Goal: Check status

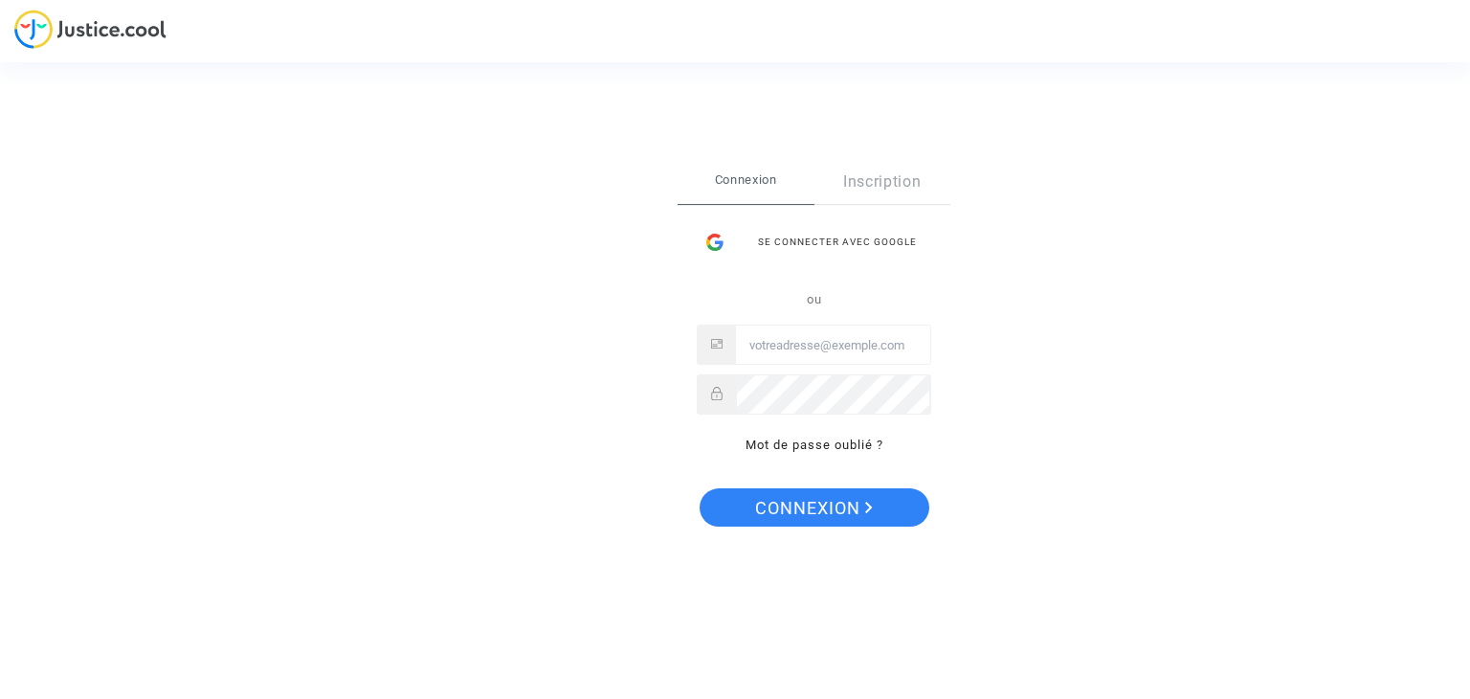
type input "[PERSON_NAME][EMAIL_ADDRESS][PERSON_NAME][DOMAIN_NAME]"
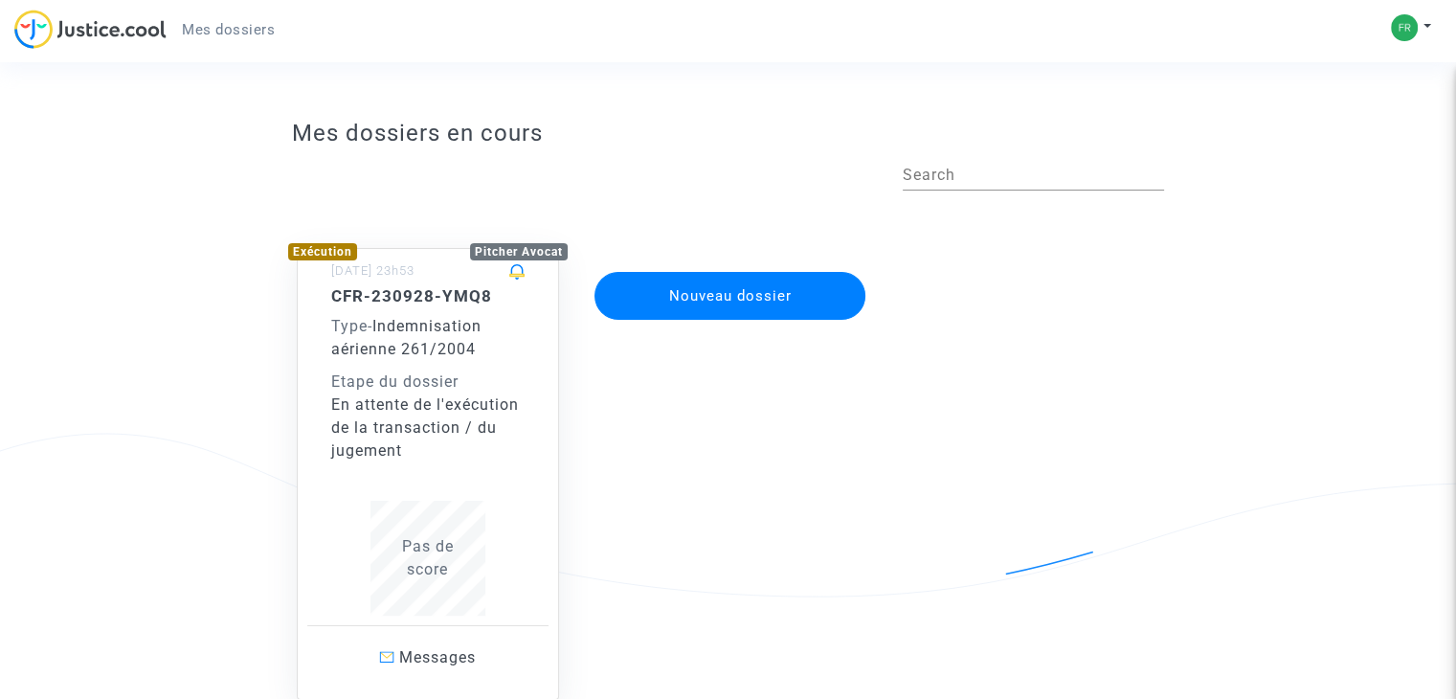
scroll to position [134, 0]
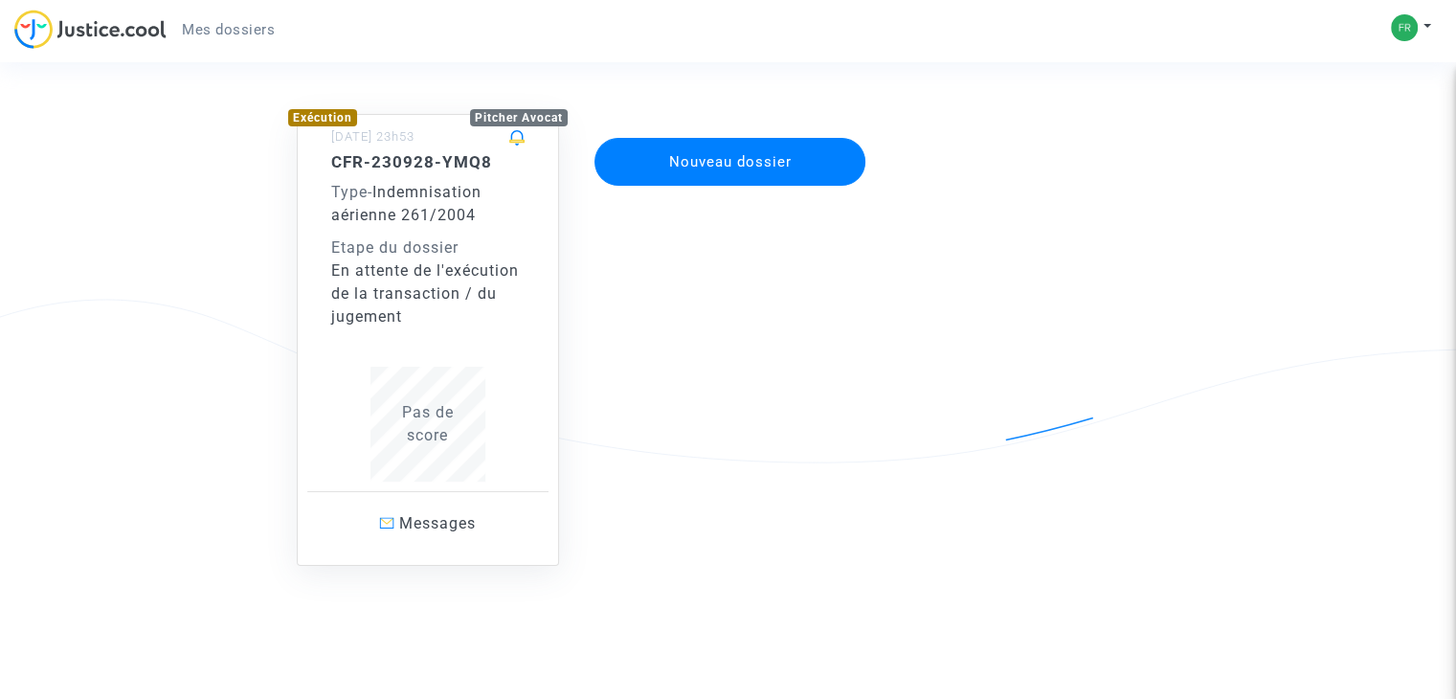
click at [413, 275] on div "En attente de l'exécution de la transaction / du jugement" at bounding box center [427, 293] width 193 height 69
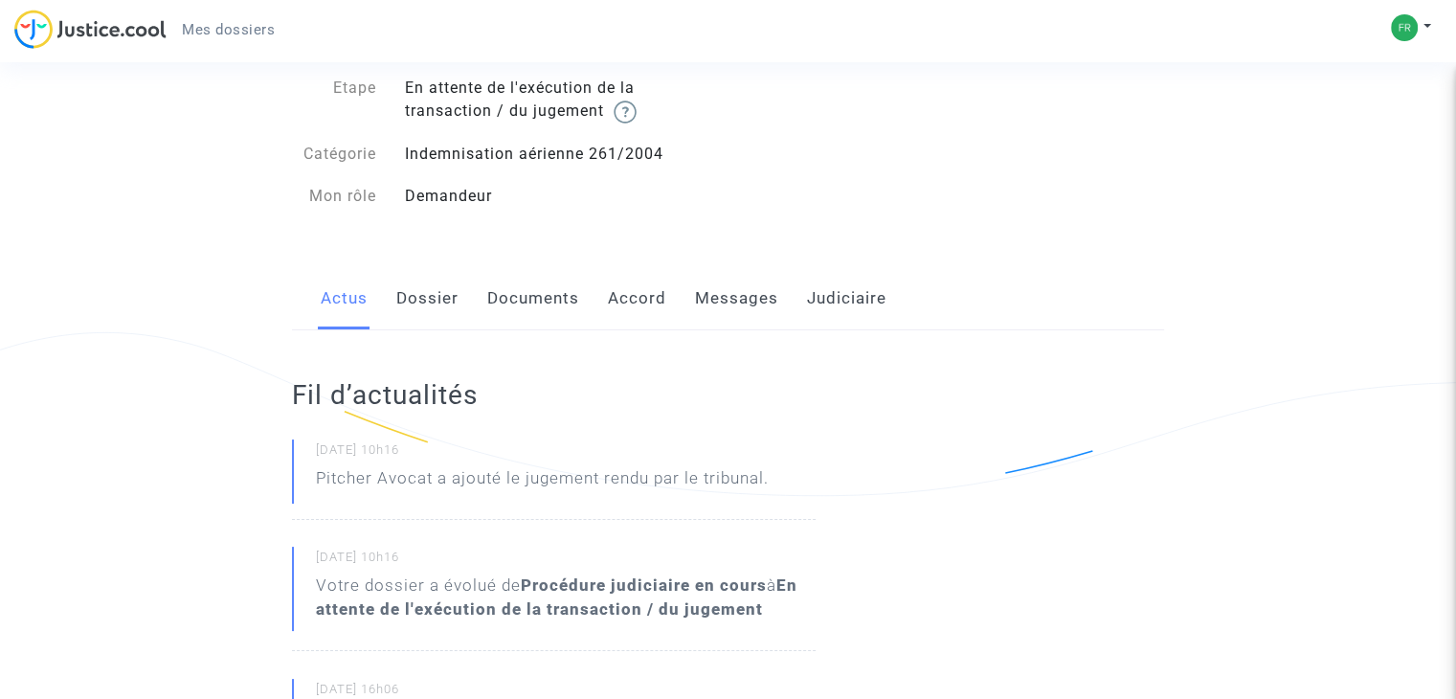
scroll to position [99, 0]
click at [425, 302] on link "Dossier" at bounding box center [427, 301] width 62 height 63
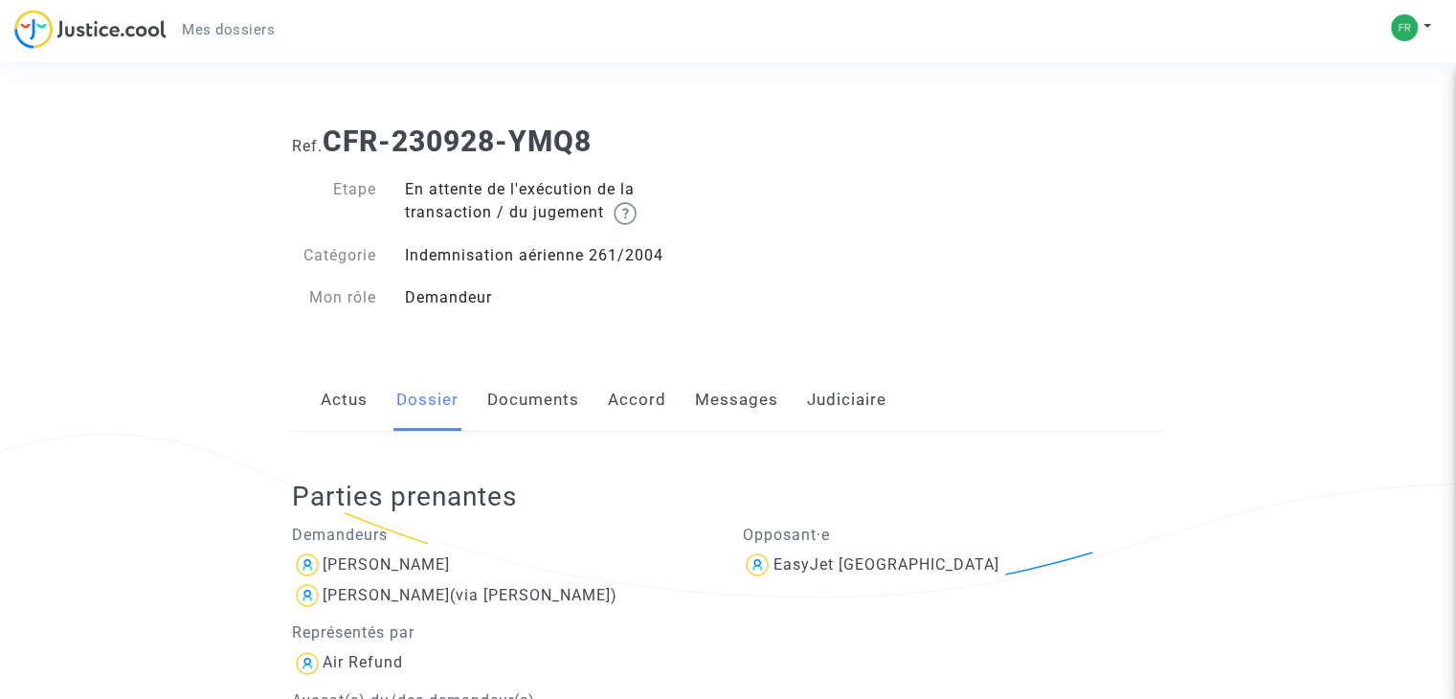
click at [526, 394] on link "Documents" at bounding box center [533, 399] width 92 height 63
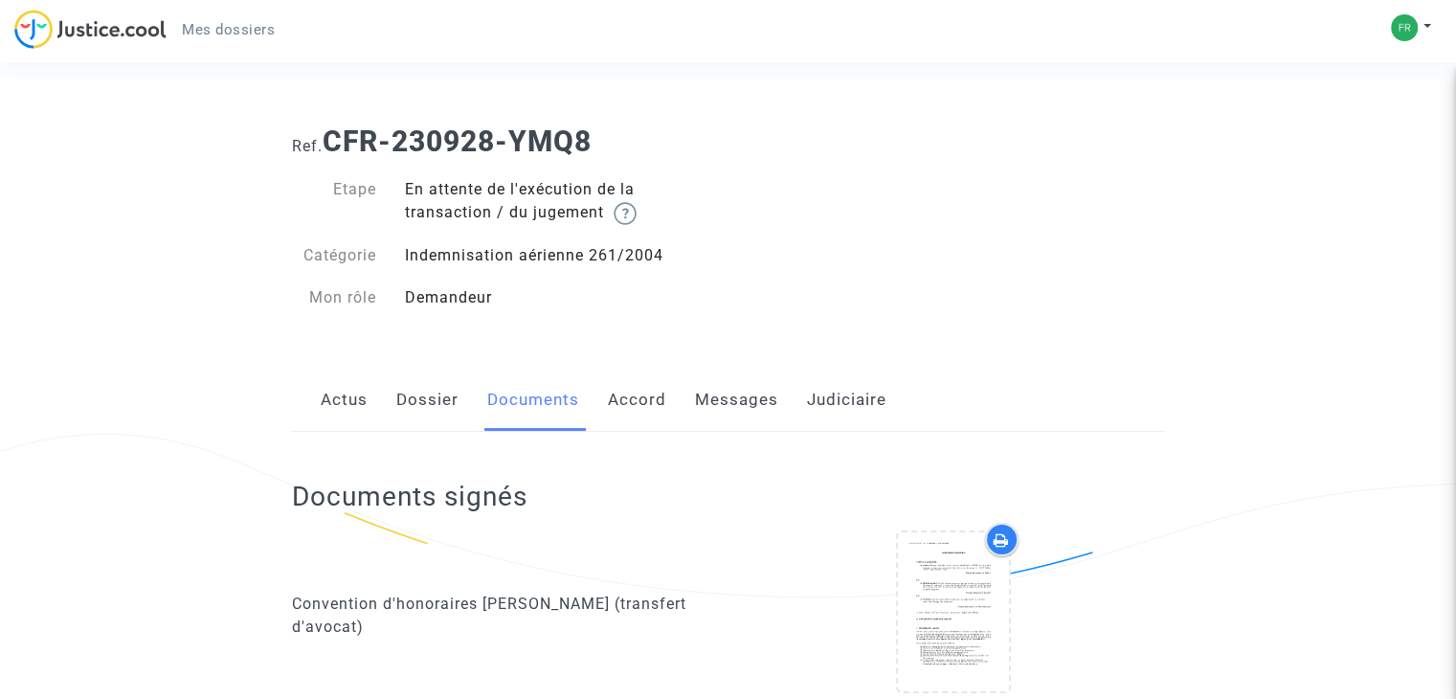
click at [636, 403] on link "Accord" at bounding box center [637, 399] width 58 height 63
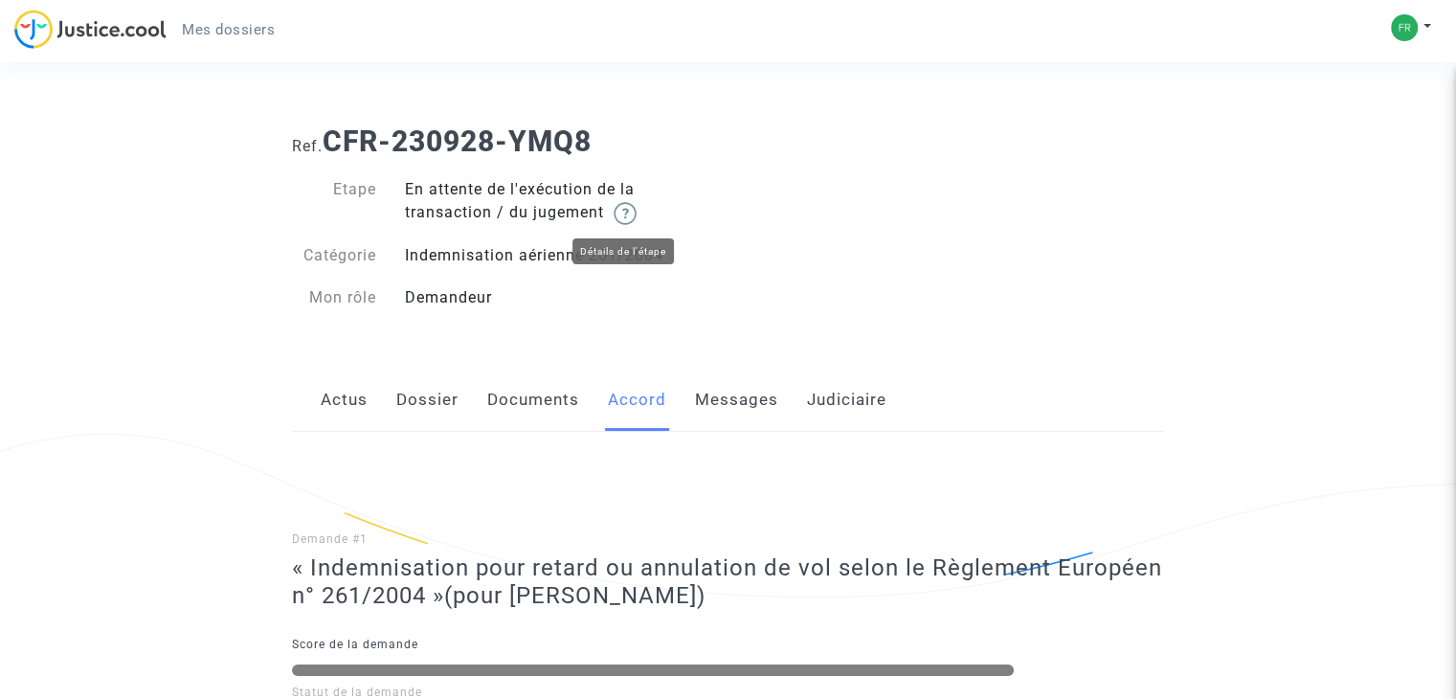
click at [628, 215] on img at bounding box center [625, 213] width 23 height 23
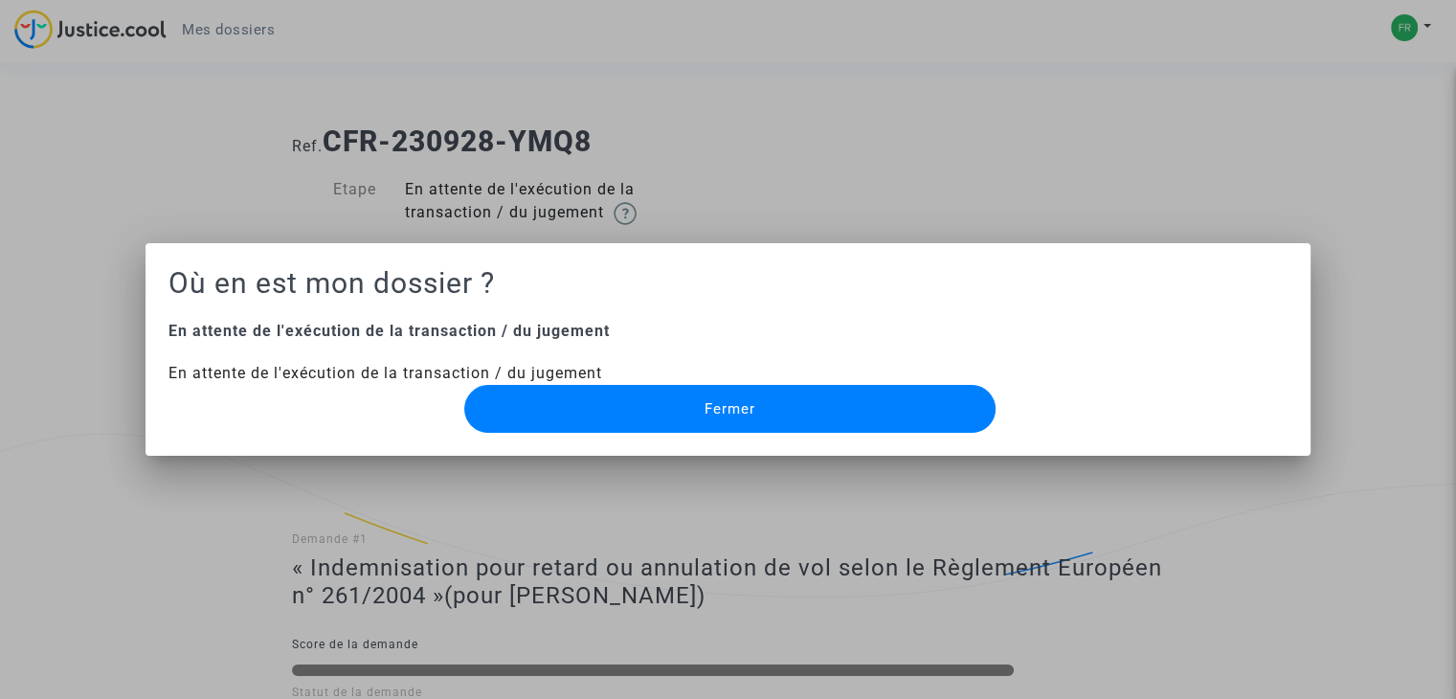
click at [718, 405] on span "Fermer" at bounding box center [729, 408] width 51 height 17
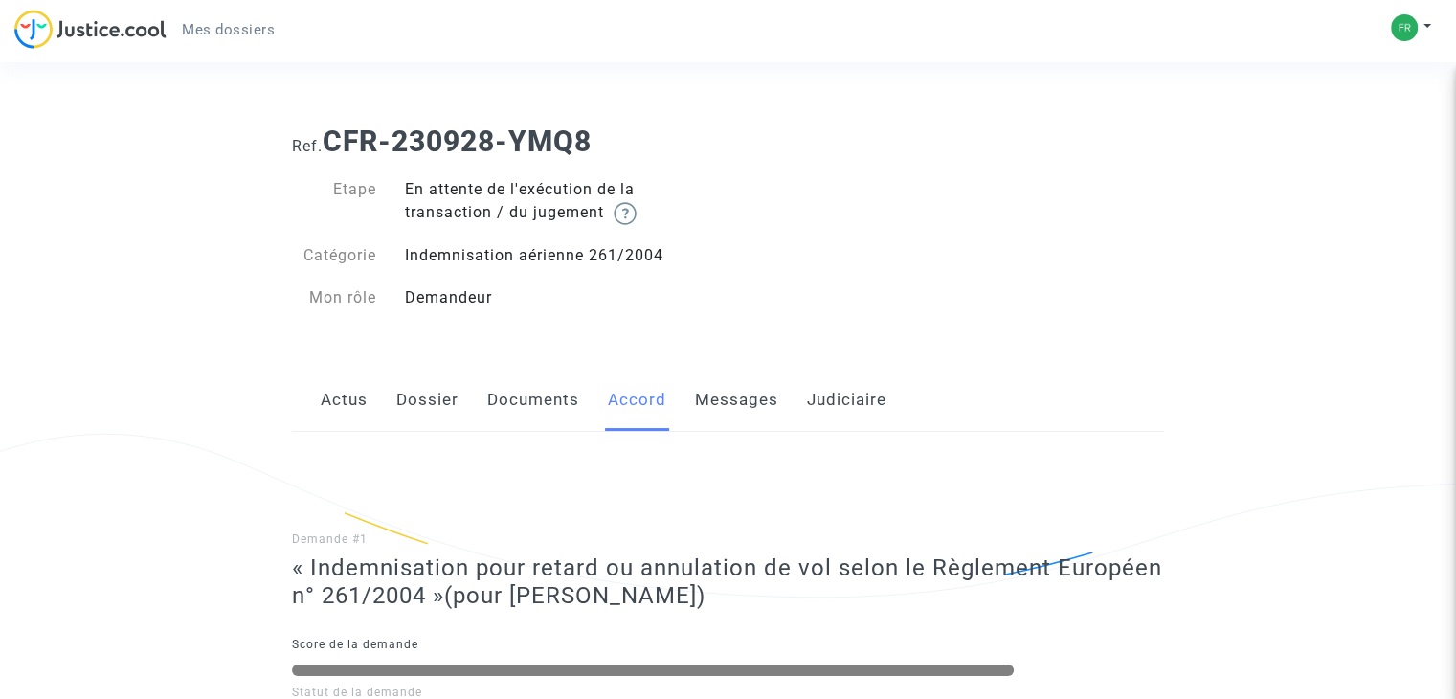
click at [728, 406] on link "Messages" at bounding box center [736, 399] width 83 height 63
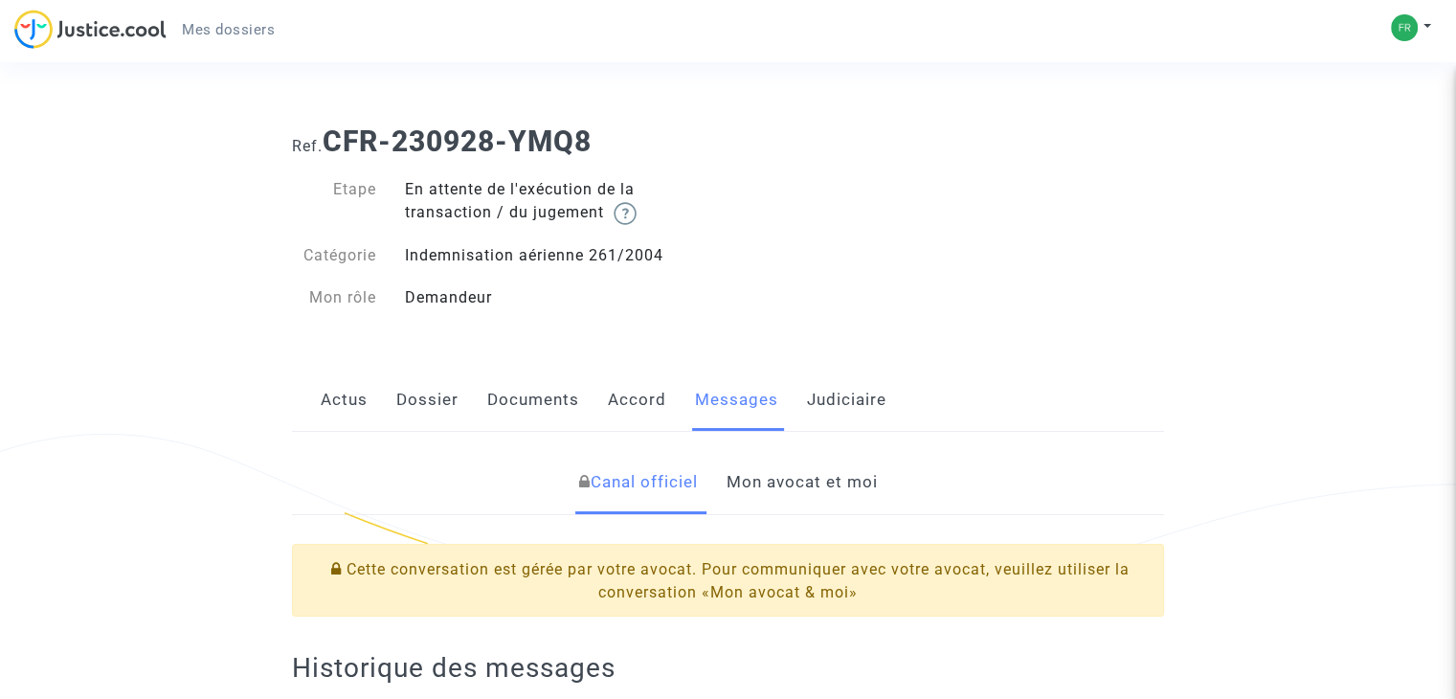
click at [811, 482] on link "Mon avocat et moi" at bounding box center [800, 482] width 151 height 63
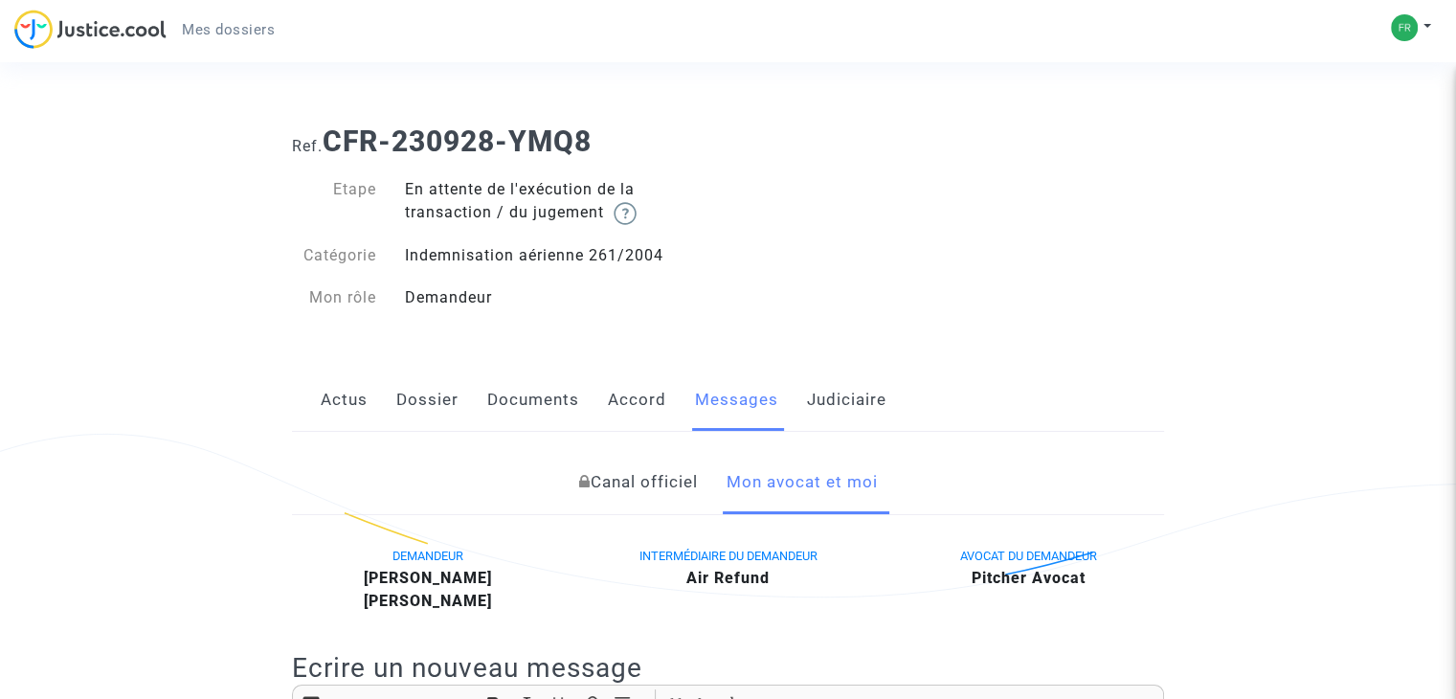
click at [841, 399] on link "Judiciaire" at bounding box center [846, 399] width 79 height 63
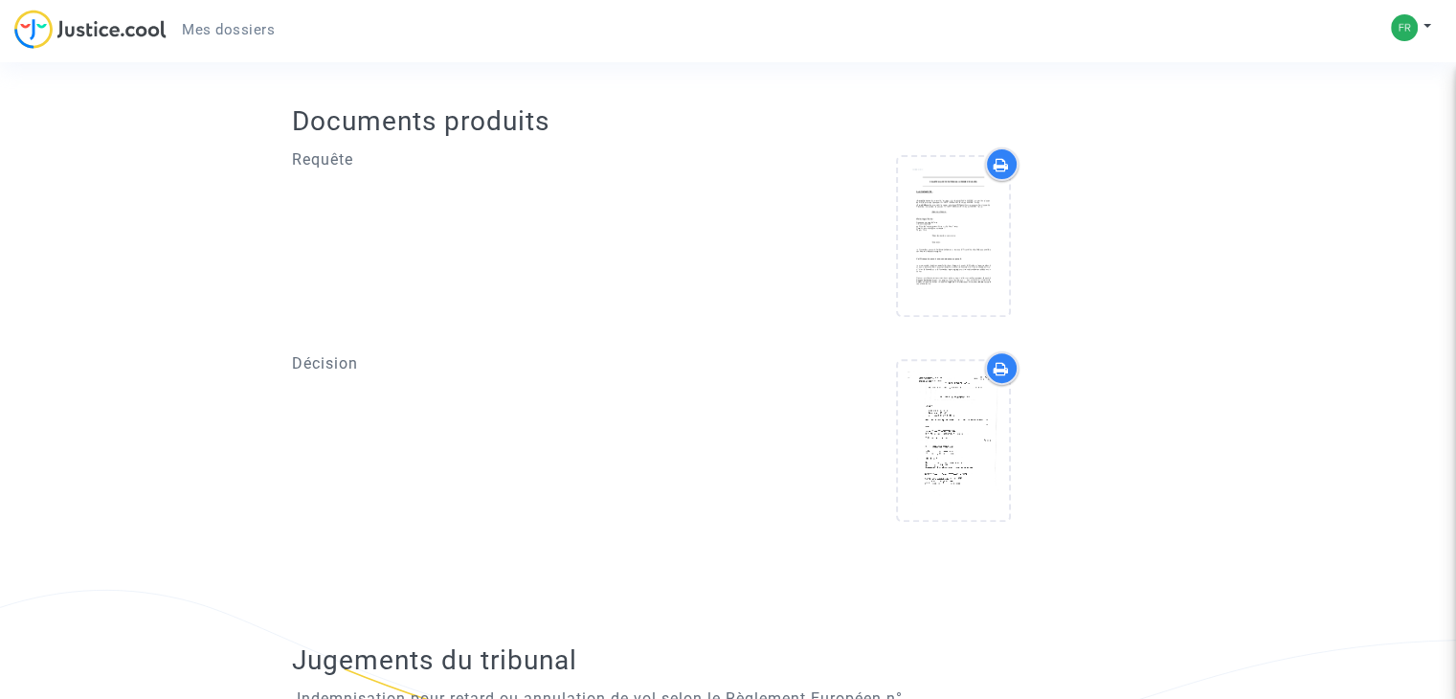
scroll to position [655, 0]
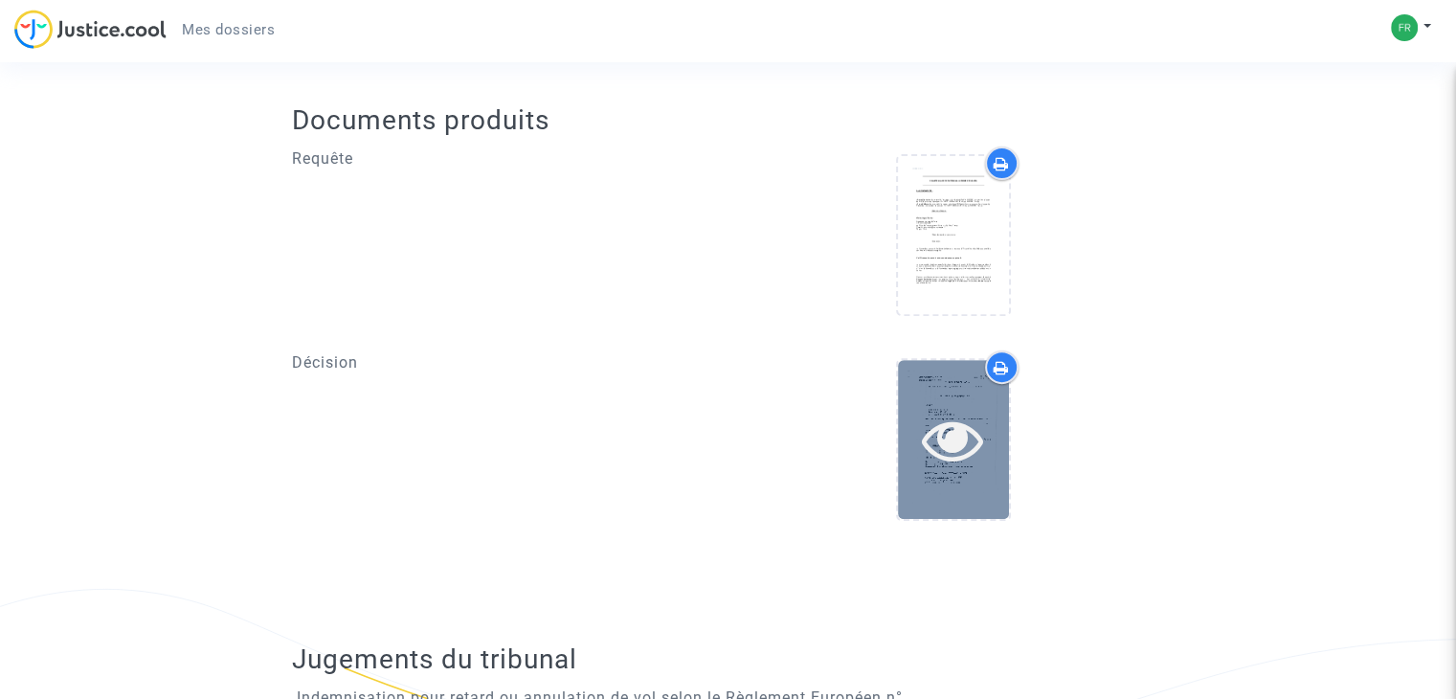
click at [949, 440] on icon at bounding box center [953, 439] width 62 height 61
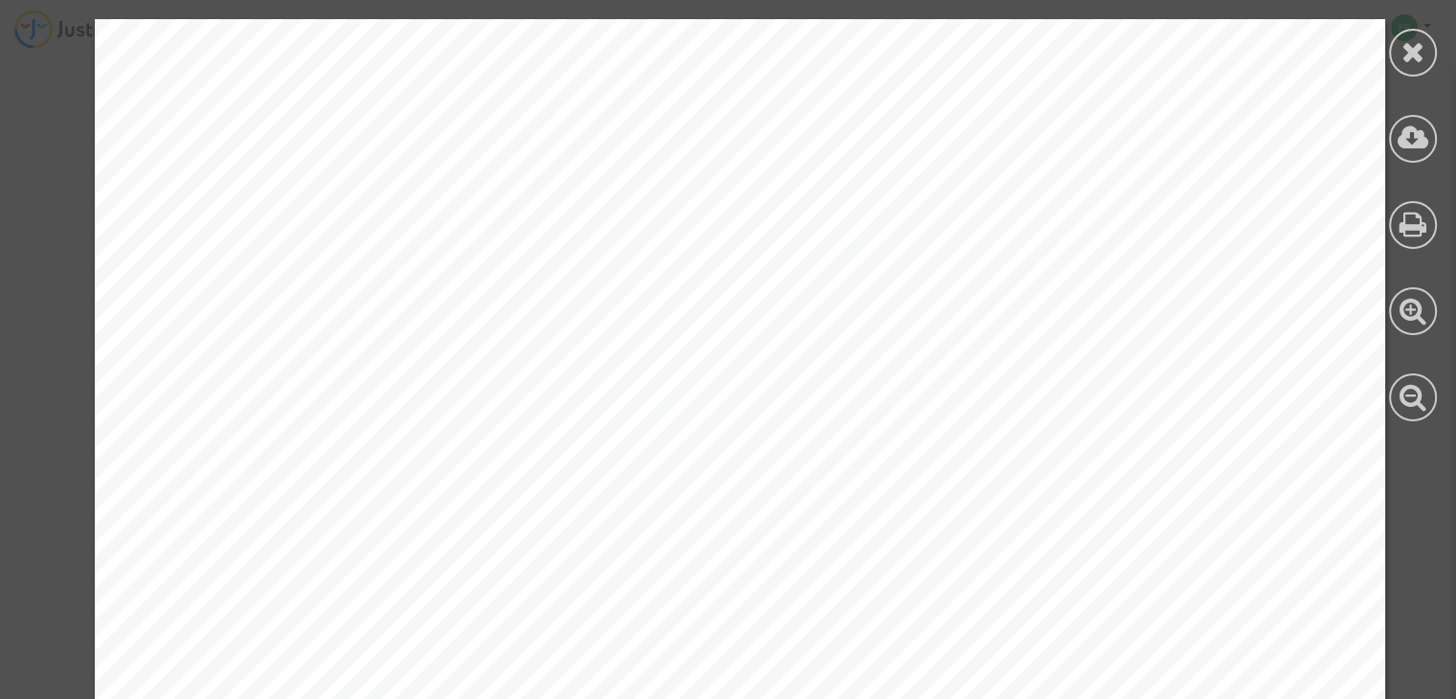
scroll to position [0, 0]
click at [1401, 46] on icon at bounding box center [1413, 51] width 24 height 29
